Goal: Check status

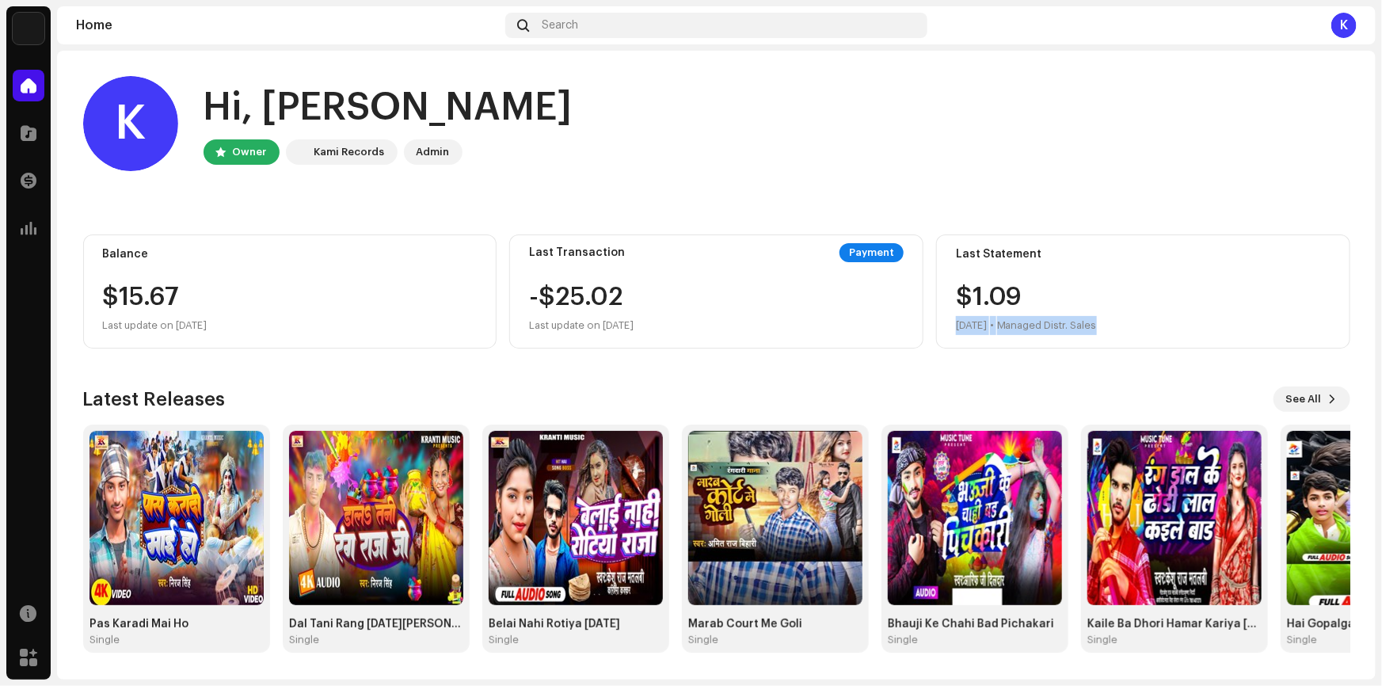
drag, startPoint x: 952, startPoint y: 321, endPoint x: 1124, endPoint y: 326, distance: 171.9
click at [1124, 326] on div "Last Statement $1.[DATE] • Managed Distr. Sales" at bounding box center [1143, 291] width 414 height 114
click at [1125, 326] on div "$1.[DATE] • Managed Distr. Sales" at bounding box center [1143, 309] width 374 height 51
drag, startPoint x: 1120, startPoint y: 324, endPoint x: 943, endPoint y: 325, distance: 177.3
click at [936, 321] on div "Last Statement $1.[DATE] • Managed Distr. Sales" at bounding box center [1143, 291] width 414 height 114
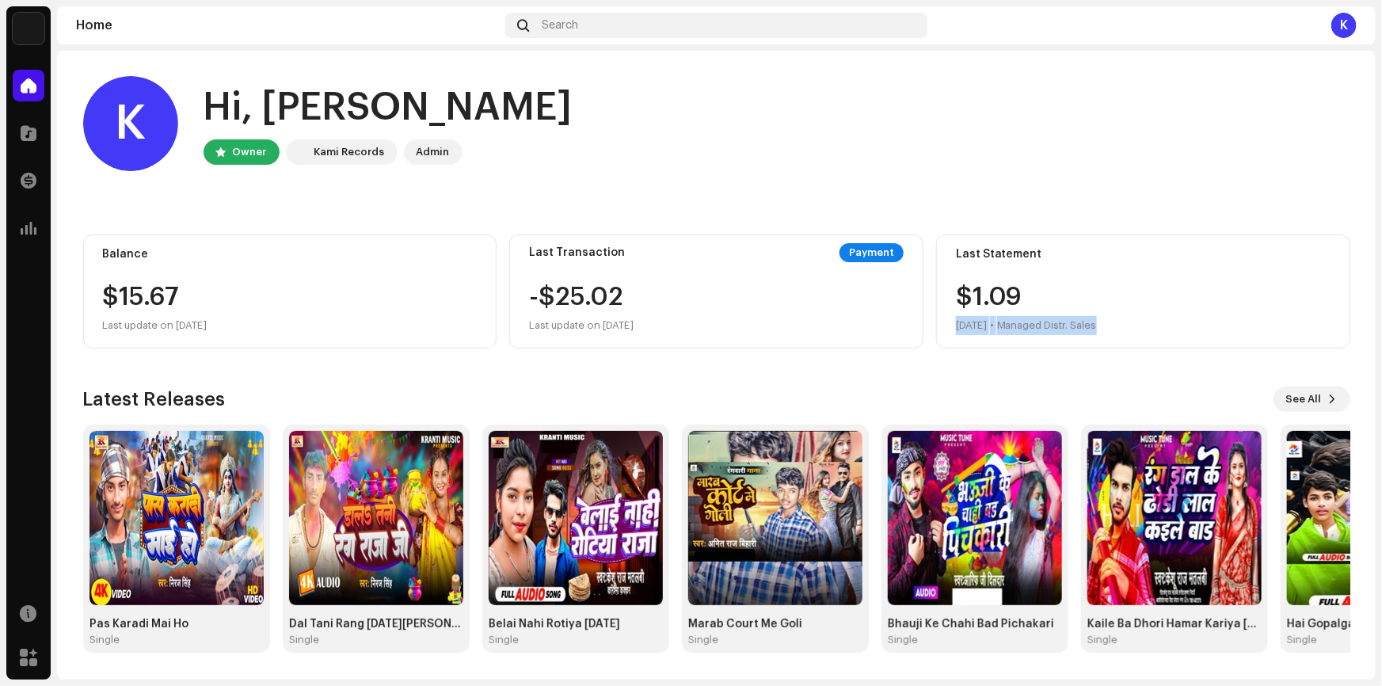
click at [948, 327] on div "Last Statement $1.[DATE] • Managed Distr. Sales" at bounding box center [1143, 291] width 414 height 114
click at [22, 134] on span at bounding box center [29, 133] width 16 height 13
